Goal: Use online tool/utility: Utilize a website feature to perform a specific function

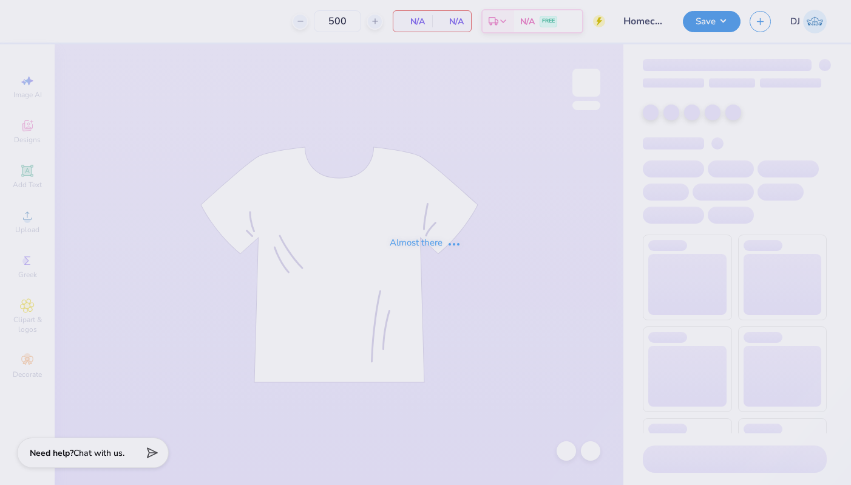
type input "500"
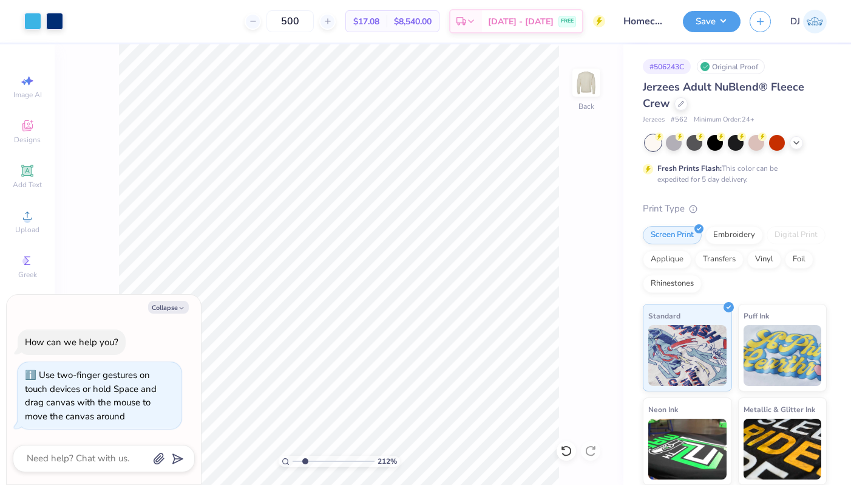
drag, startPoint x: 296, startPoint y: 462, endPoint x: 305, endPoint y: 463, distance: 8.5
type input "2.21"
click at [305, 463] on input "range" at bounding box center [334, 460] width 82 height 11
click at [166, 309] on button "Collapse" at bounding box center [168, 307] width 41 height 13
type textarea "x"
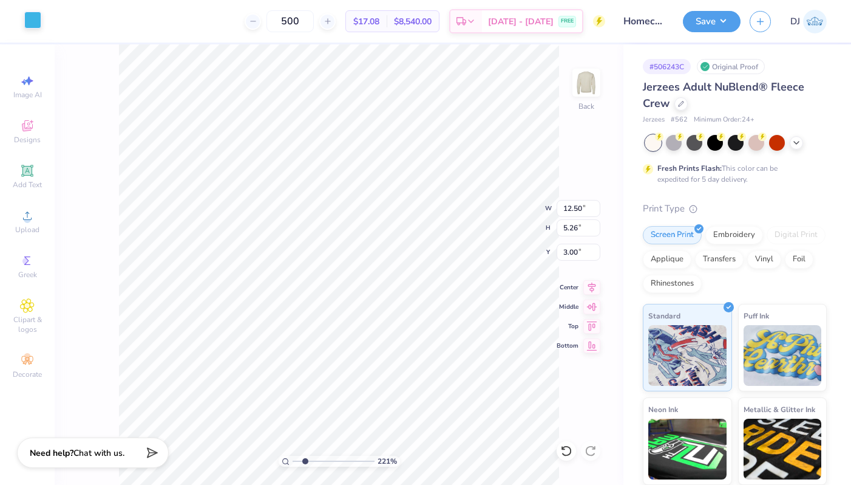
click at [36, 24] on div at bounding box center [32, 20] width 17 height 17
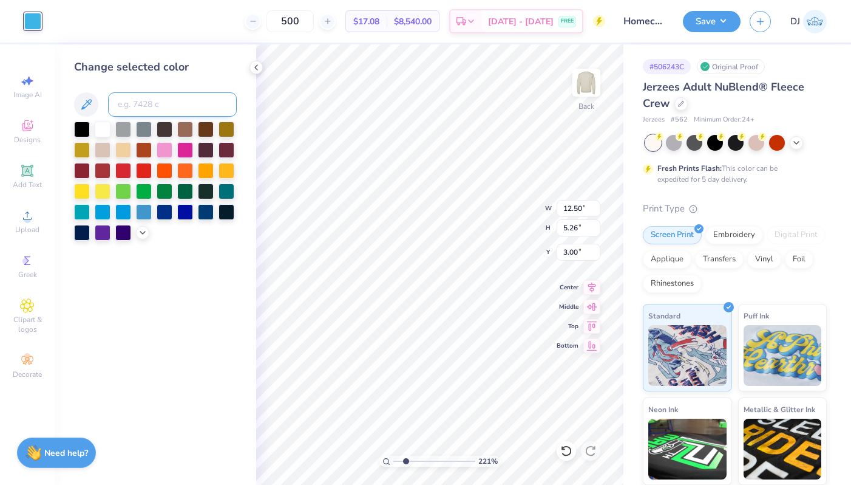
click at [161, 106] on input at bounding box center [172, 104] width 129 height 24
type input "288"
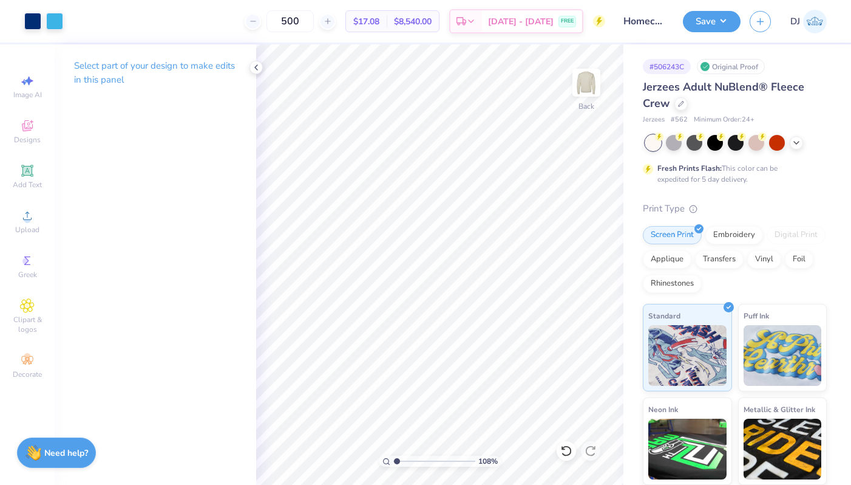
drag, startPoint x: 404, startPoint y: 460, endPoint x: 397, endPoint y: 460, distance: 7.3
click at [397, 460] on input "range" at bounding box center [435, 460] width 82 height 11
click at [394, 460] on input "range" at bounding box center [435, 460] width 82 height 11
click at [397, 462] on input "range" at bounding box center [435, 460] width 82 height 11
click at [399, 461] on input "range" at bounding box center [435, 460] width 82 height 11
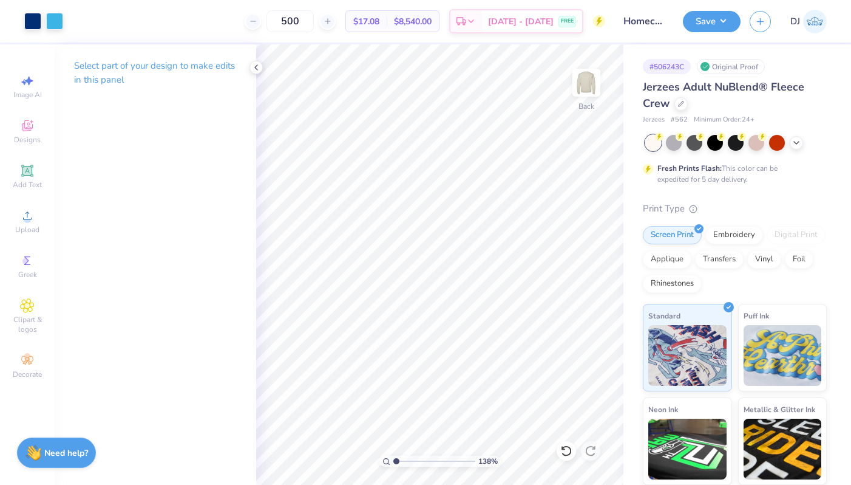
type input "1"
drag, startPoint x: 400, startPoint y: 460, endPoint x: 386, endPoint y: 460, distance: 14.6
click at [386, 460] on div "138 %" at bounding box center [440, 460] width 121 height 11
click at [256, 65] on icon at bounding box center [256, 68] width 10 height 10
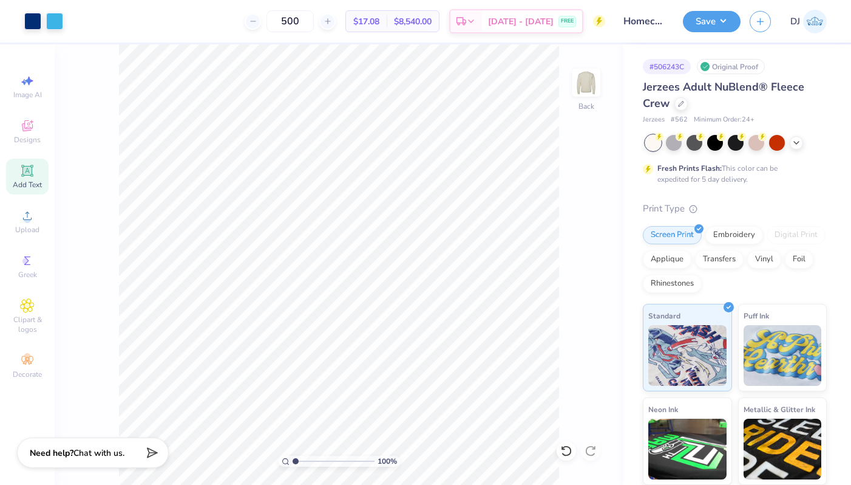
click at [30, 170] on icon at bounding box center [26, 170] width 9 height 9
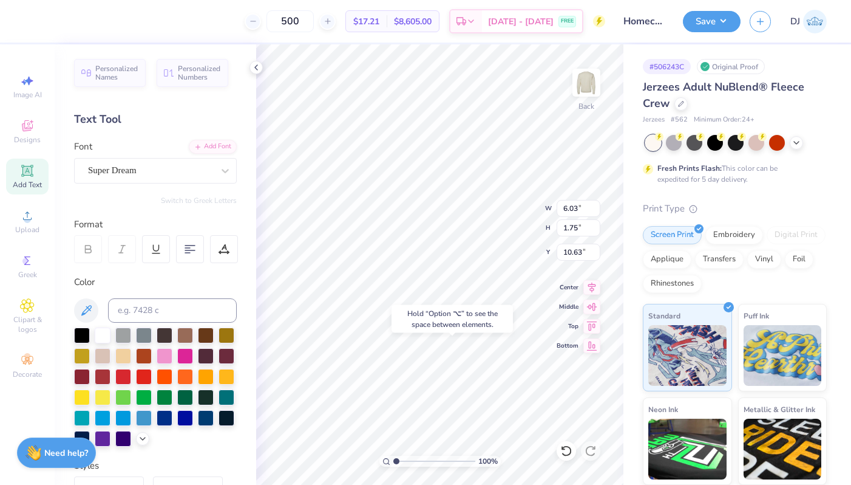
type input "18.46"
